Goal: Task Accomplishment & Management: Use online tool/utility

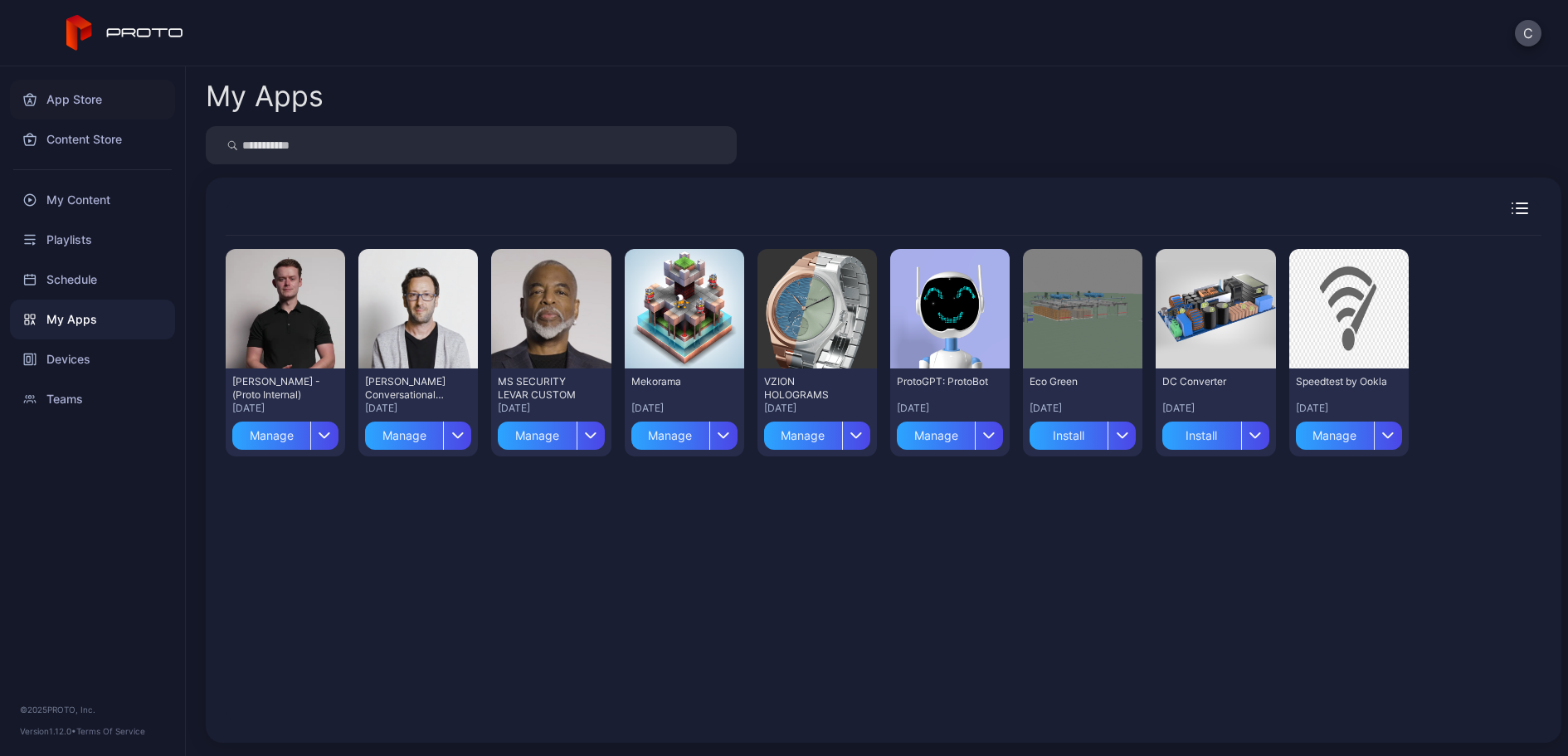
click at [90, 101] on div "App Store" at bounding box center [92, 100] width 165 height 40
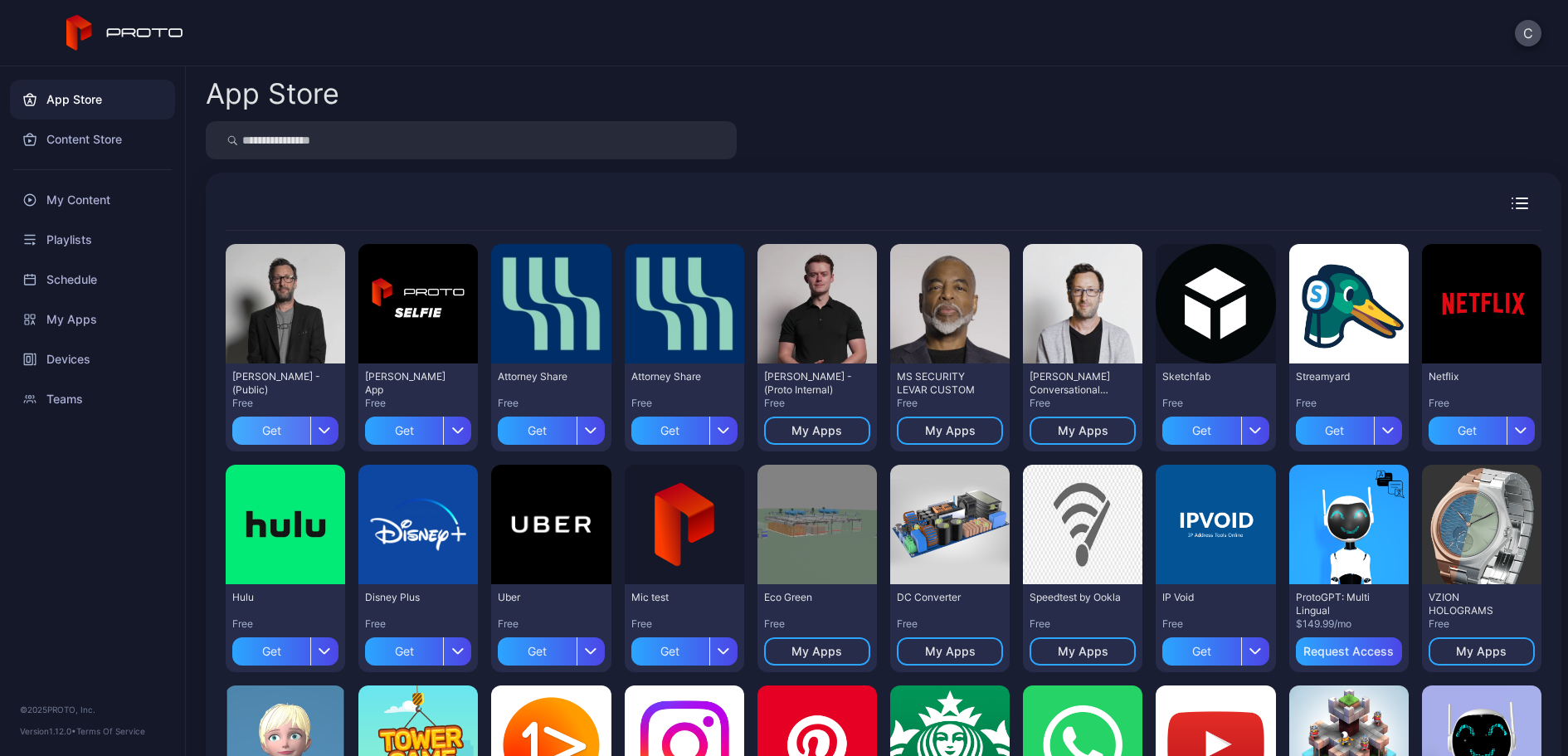
click at [288, 432] on div "Get" at bounding box center [271, 431] width 78 height 28
click at [255, 424] on div "My Apps" at bounding box center [285, 431] width 106 height 28
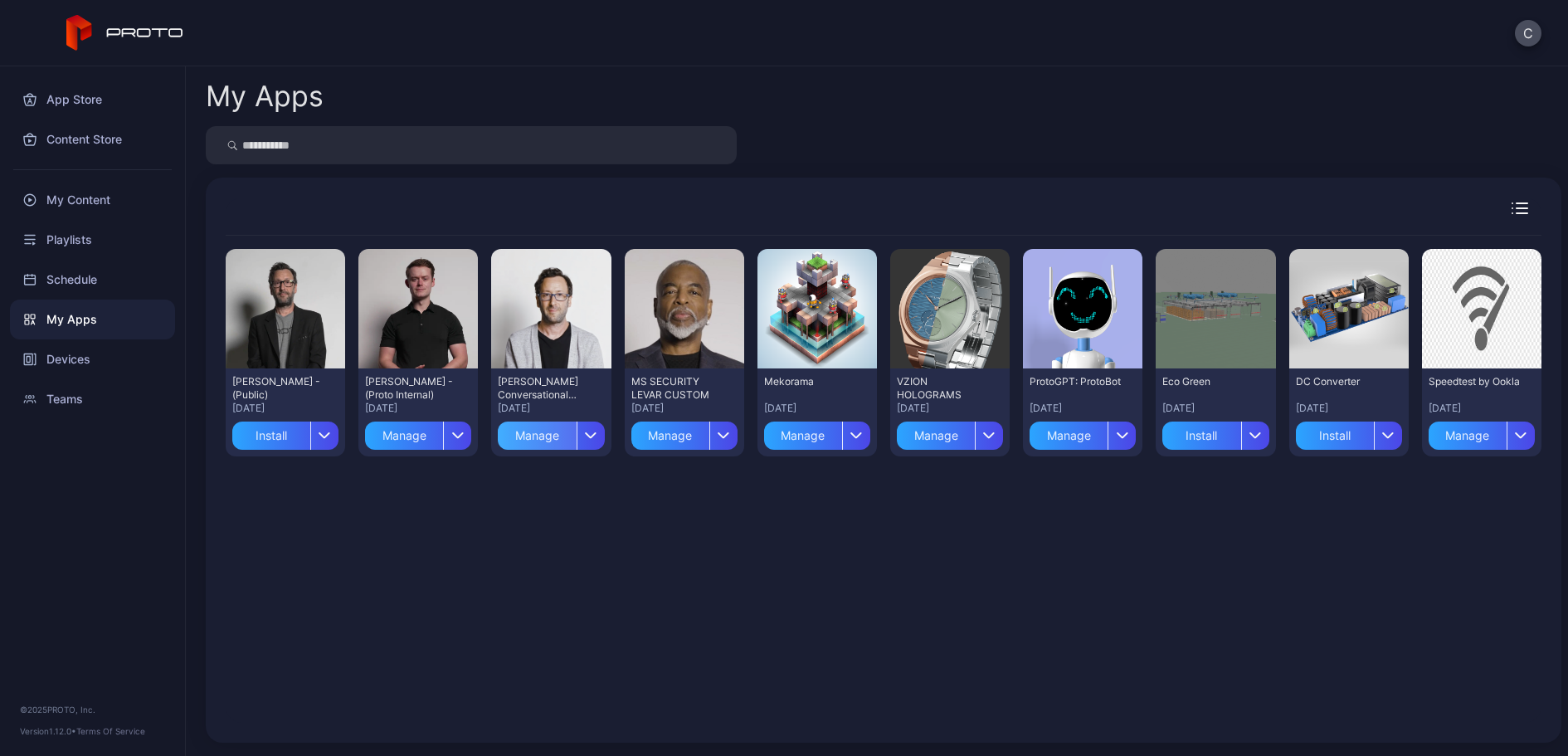
click at [575, 441] on div "Manage" at bounding box center [537, 436] width 78 height 28
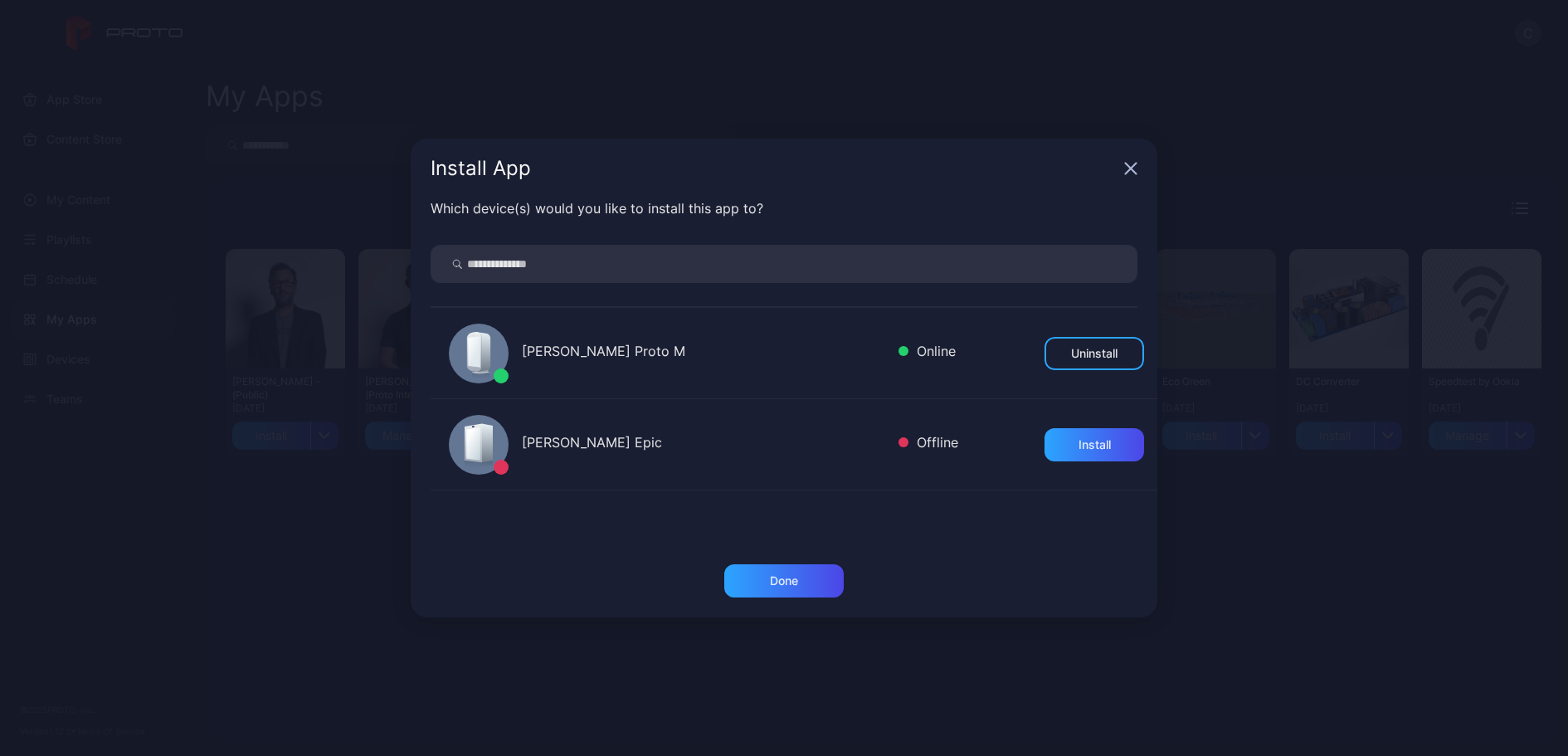
click at [1137, 165] on div "Install App" at bounding box center [784, 169] width 747 height 60
click at [1127, 168] on icon "button" at bounding box center [1131, 169] width 13 height 13
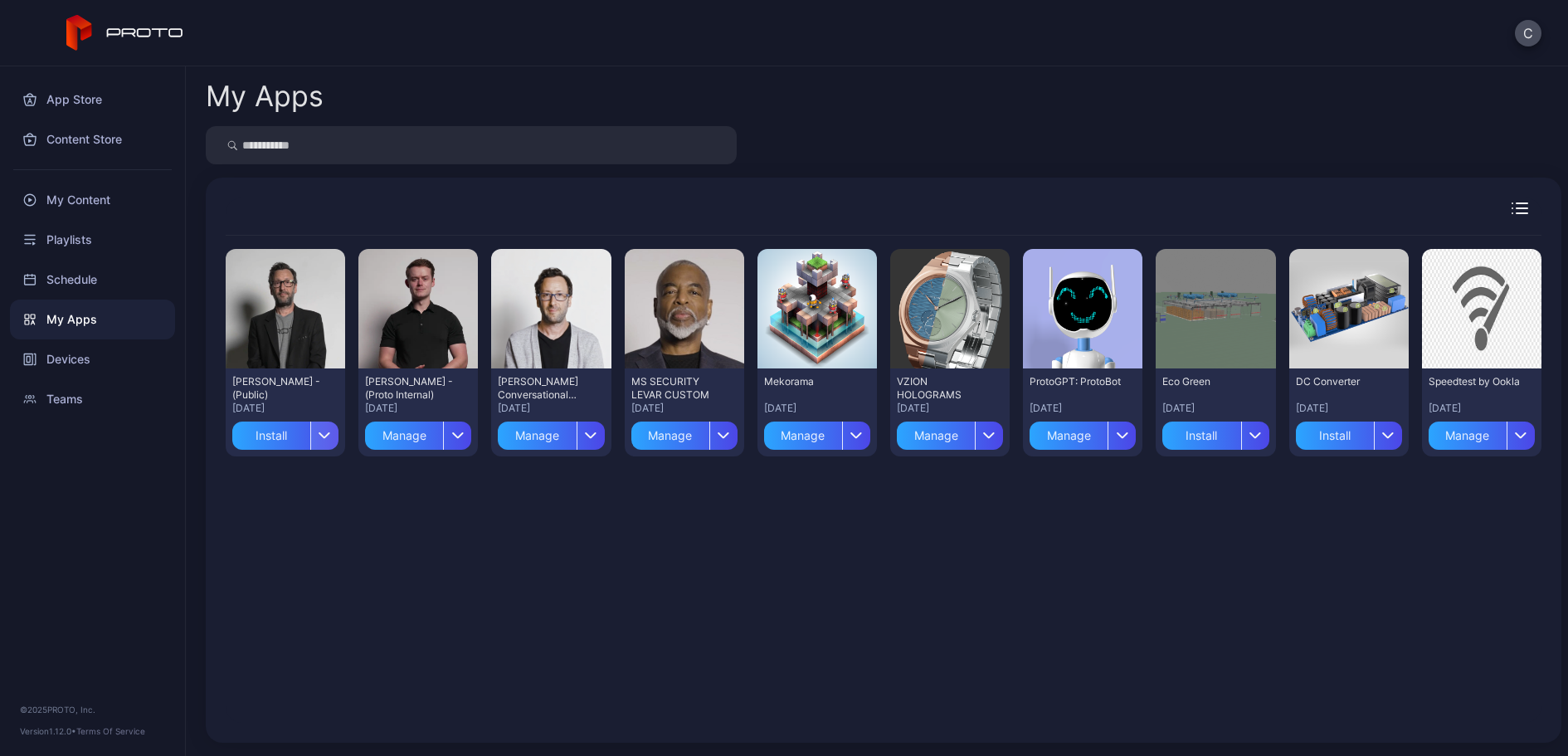
click at [333, 430] on div "button" at bounding box center [324, 436] width 28 height 28
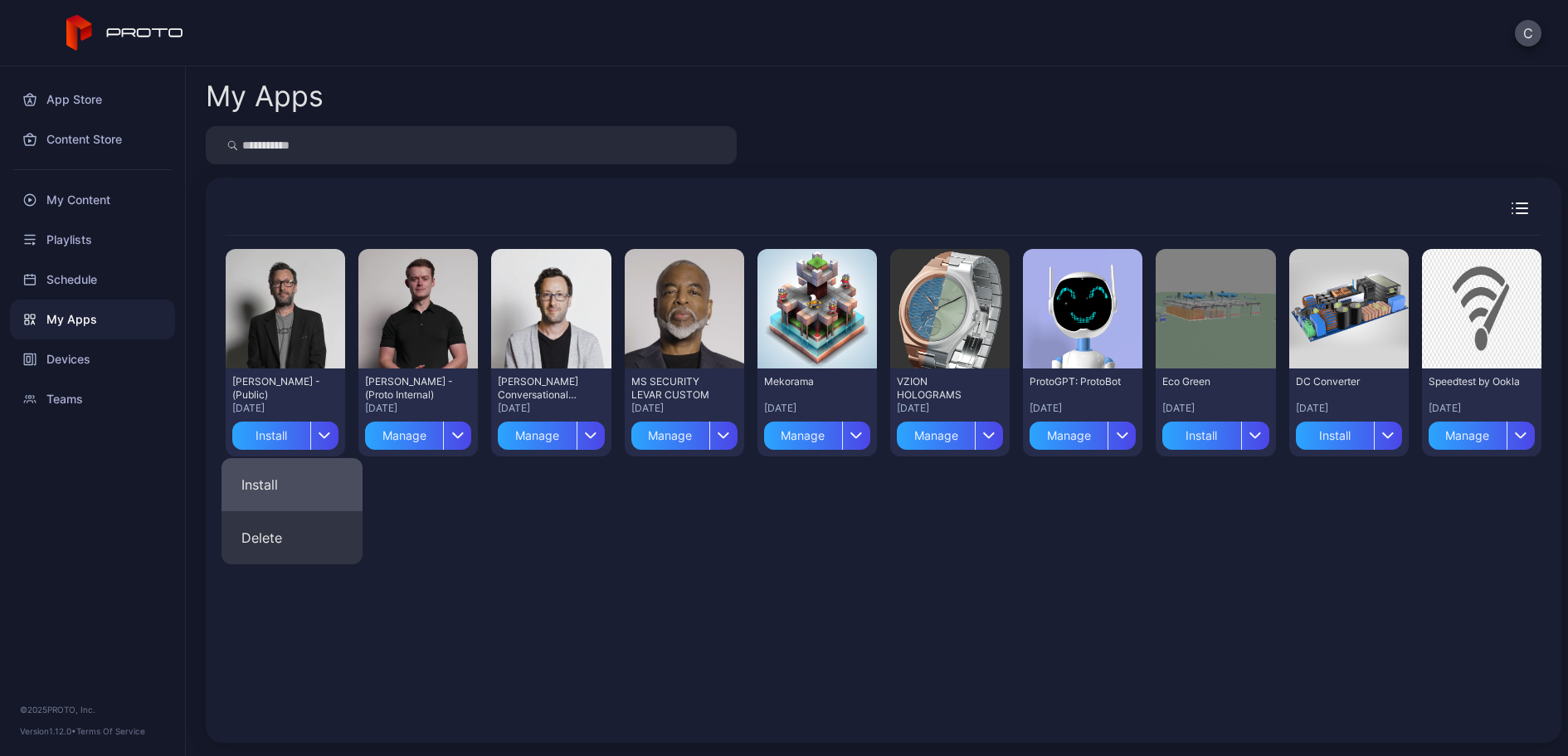
click at [323, 486] on button "Install" at bounding box center [292, 485] width 141 height 53
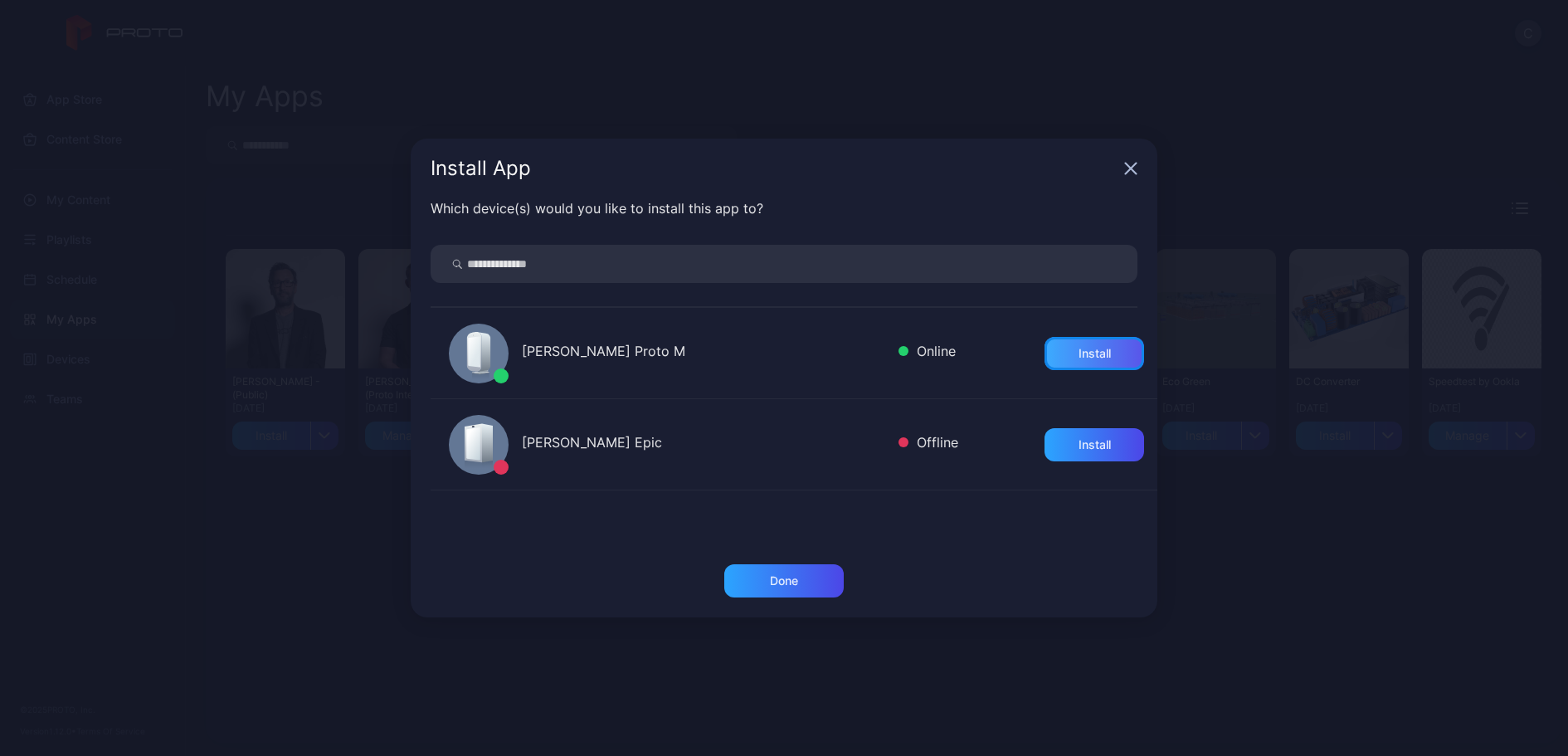
click at [1094, 340] on div "Install" at bounding box center [1094, 353] width 100 height 33
